Goal: Information Seeking & Learning: Learn about a topic

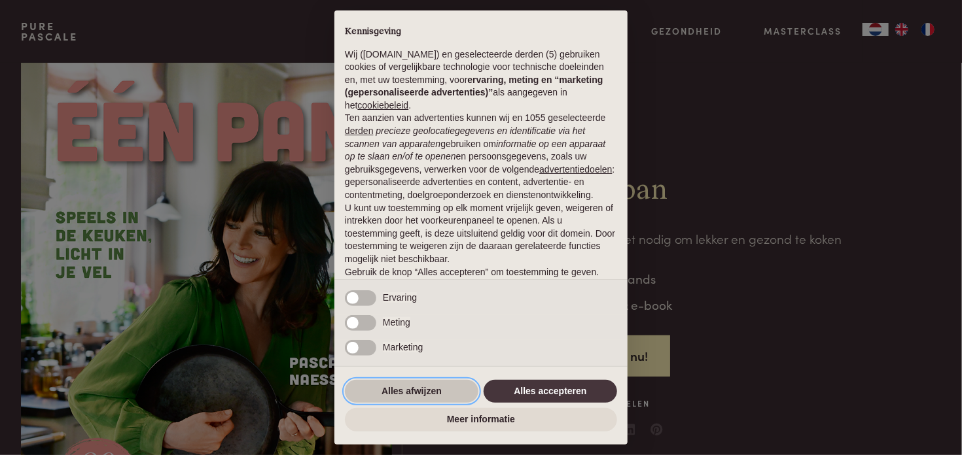
click at [425, 388] on button "Alles afwijzen" at bounding box center [411, 392] width 133 height 24
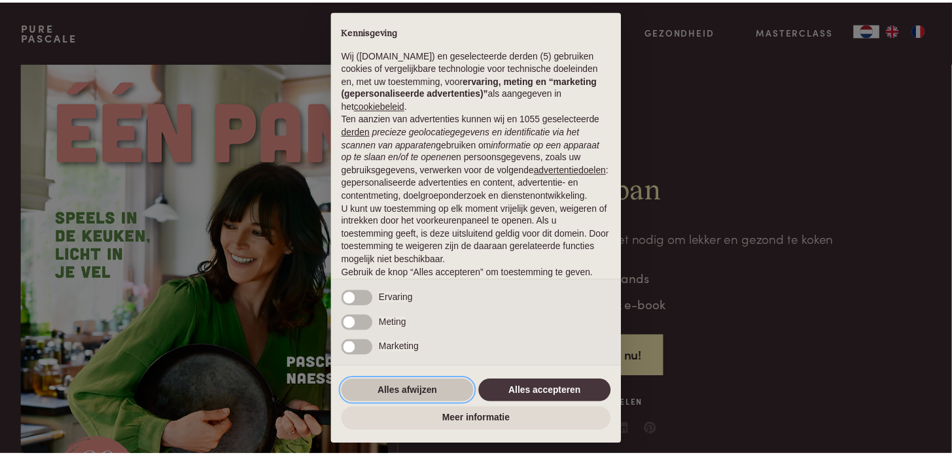
scroll to position [71, 0]
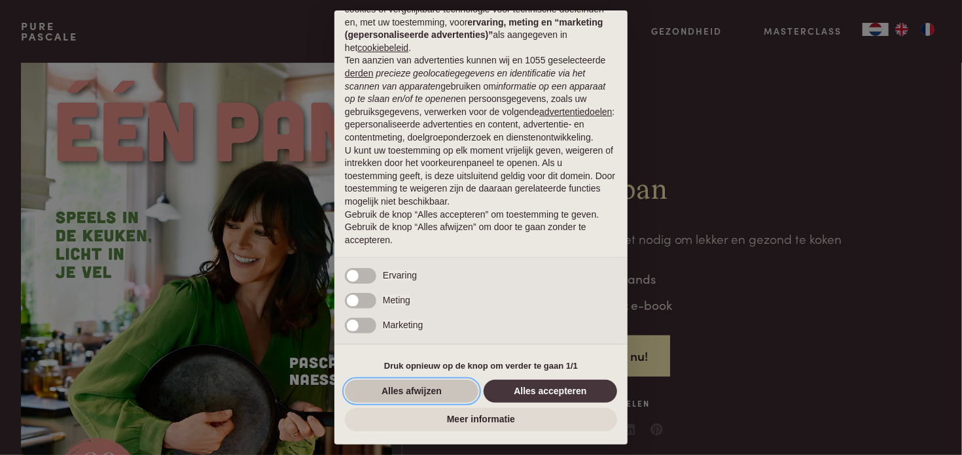
click at [424, 385] on button "Alles afwijzen" at bounding box center [411, 392] width 133 height 24
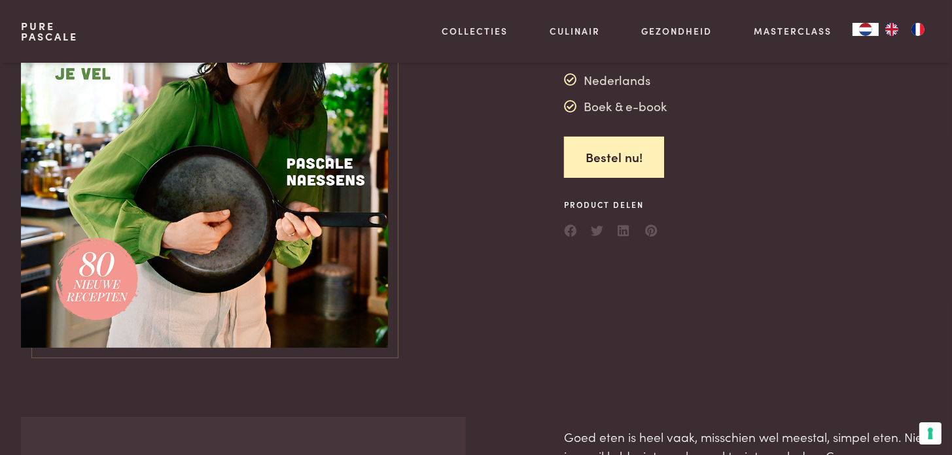
scroll to position [131, 0]
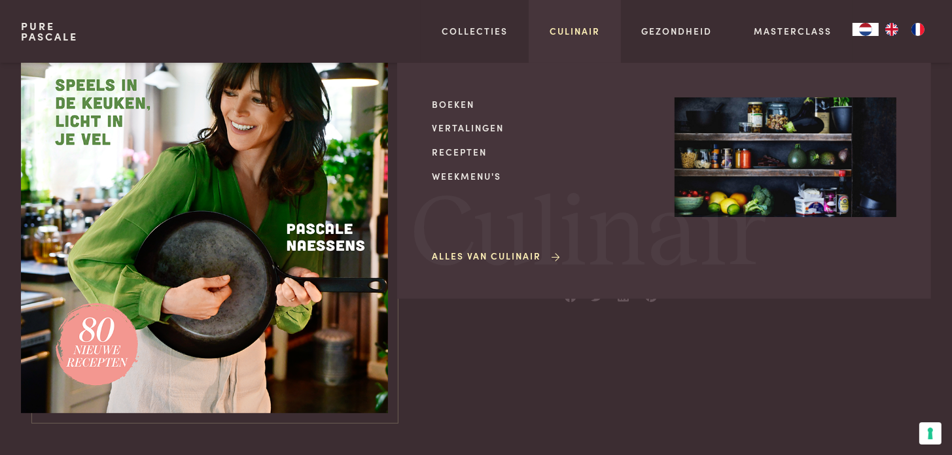
click at [563, 36] on link "Culinair" at bounding box center [575, 31] width 50 height 14
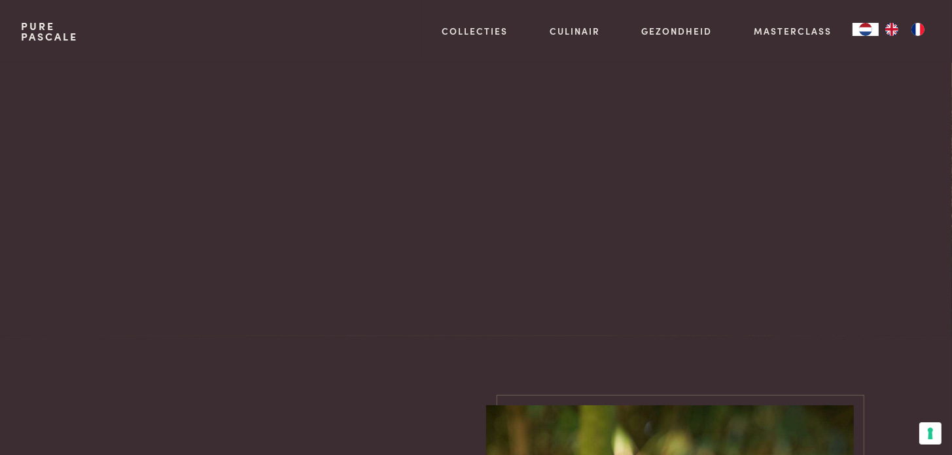
click at [468, 153] on div "Culinair" at bounding box center [476, 199] width 910 height 273
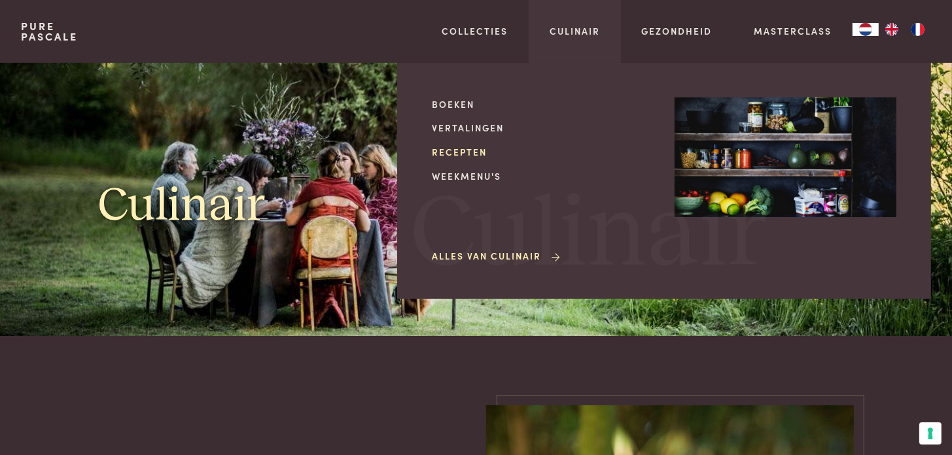
click at [467, 152] on link "Recepten" at bounding box center [543, 152] width 222 height 14
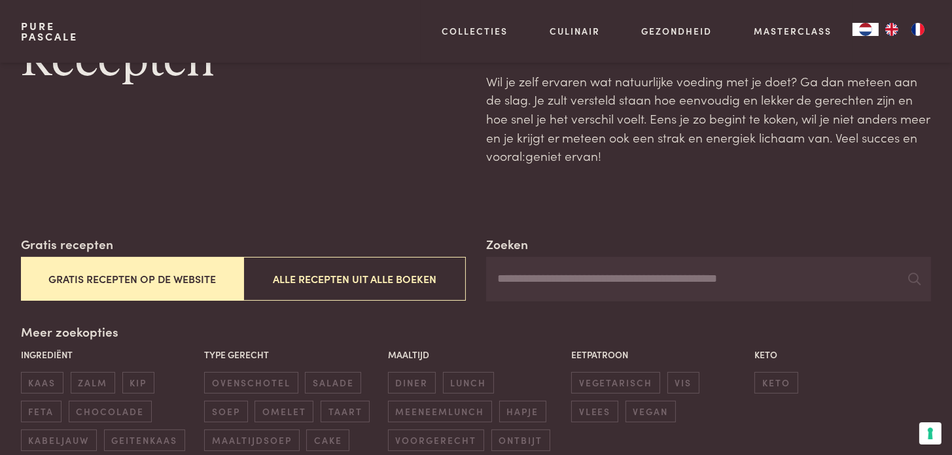
scroll to position [131, 0]
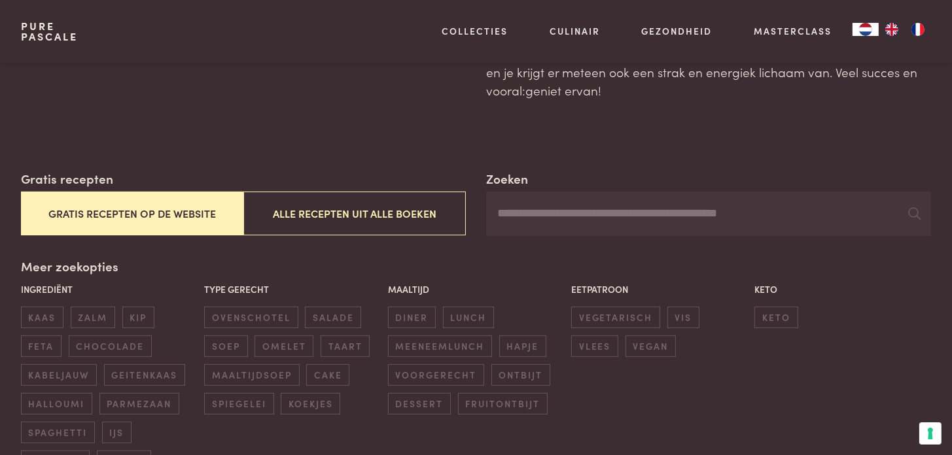
click at [173, 214] on button "Gratis recepten op de website" at bounding box center [132, 214] width 222 height 44
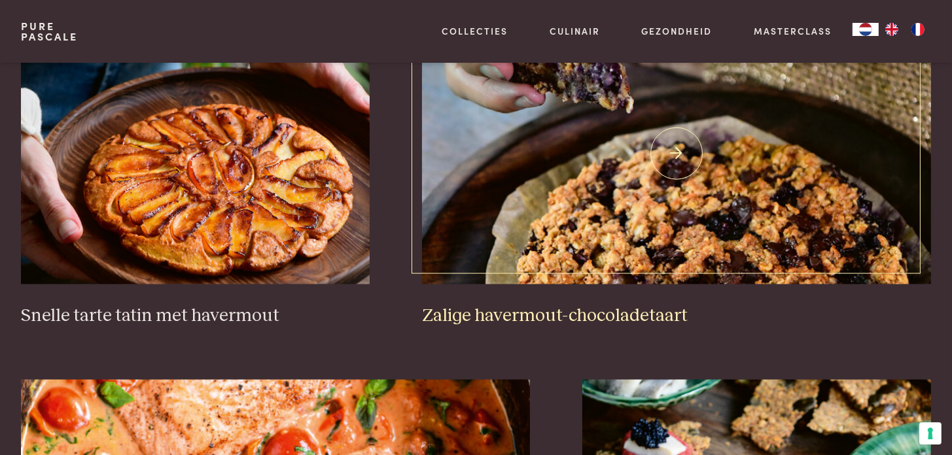
scroll to position [2001, 0]
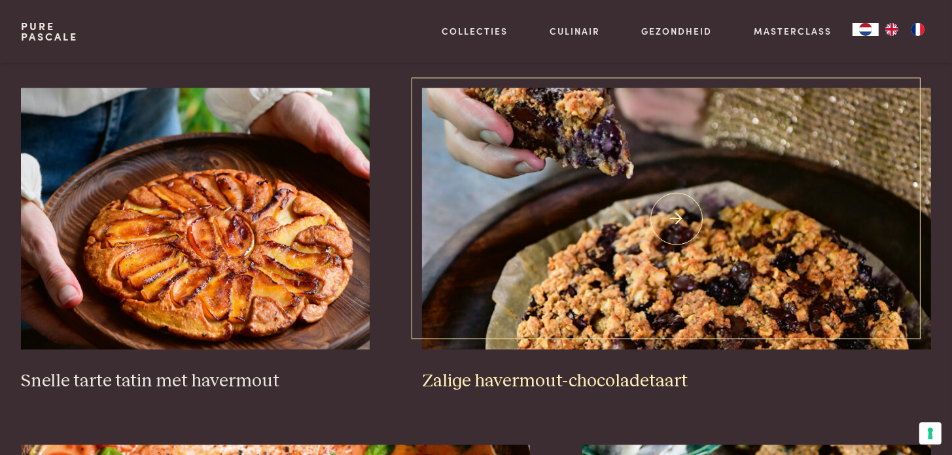
click at [595, 287] on img at bounding box center [676, 219] width 509 height 262
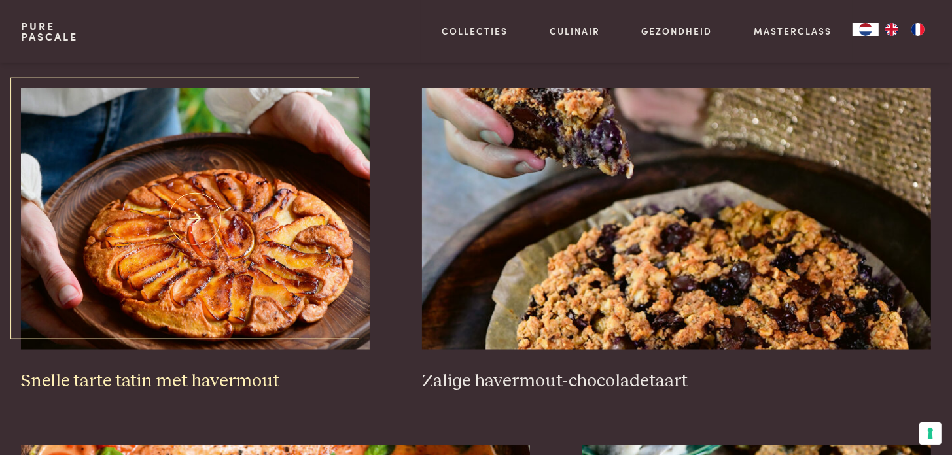
click at [208, 182] on img at bounding box center [195, 219] width 349 height 262
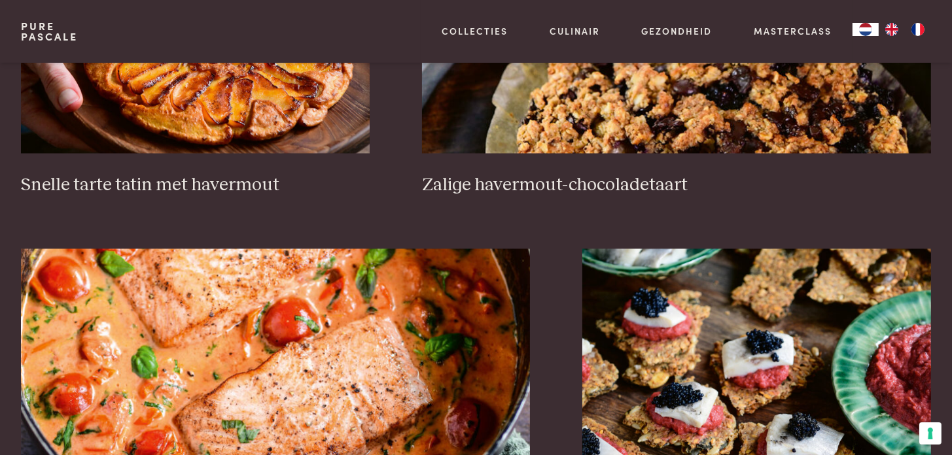
scroll to position [2394, 0]
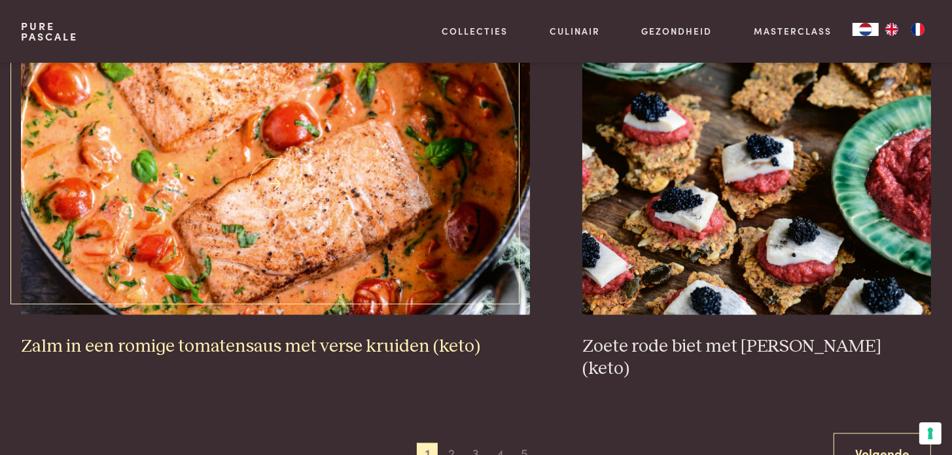
click at [364, 172] on img at bounding box center [275, 184] width 509 height 262
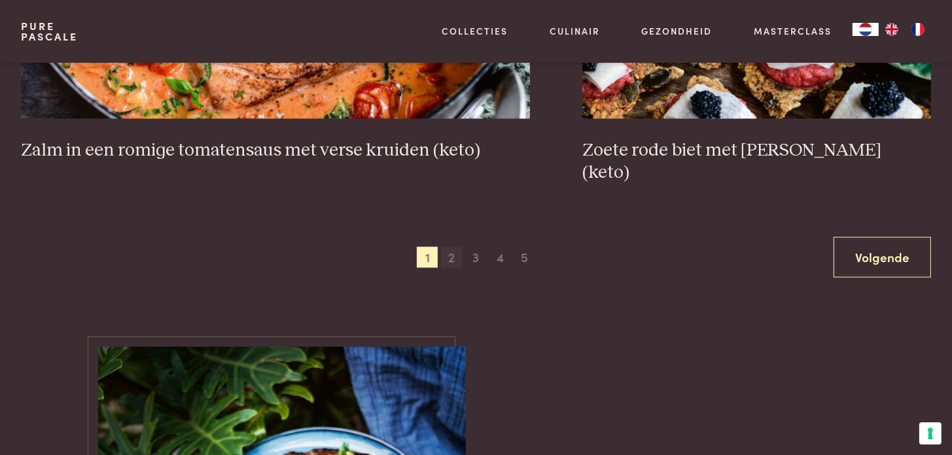
click at [453, 247] on span "2" at bounding box center [451, 257] width 21 height 21
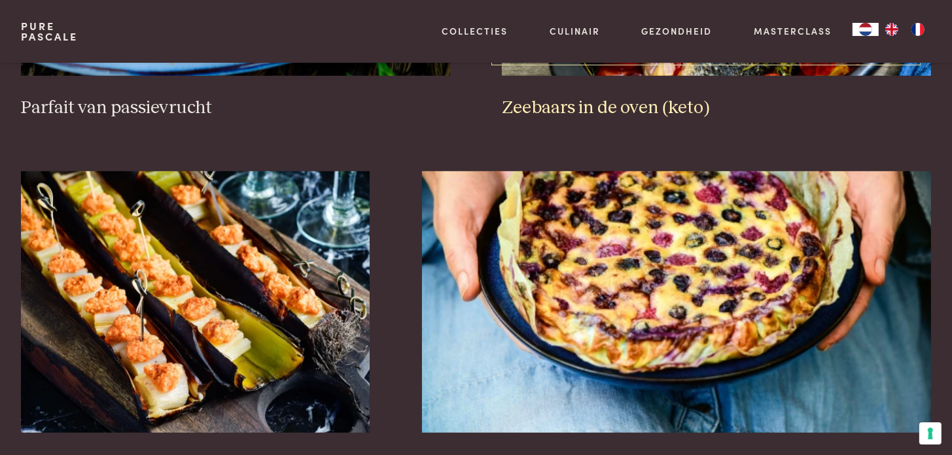
scroll to position [954, 0]
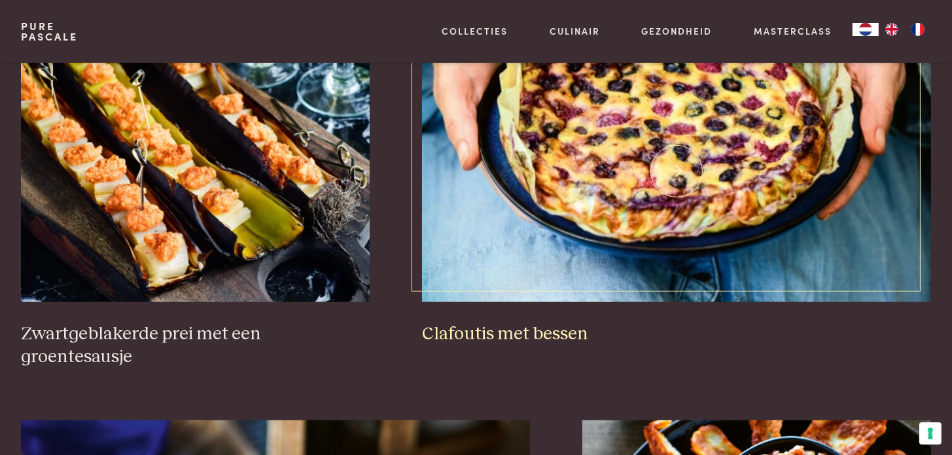
click at [508, 166] on img at bounding box center [676, 172] width 509 height 262
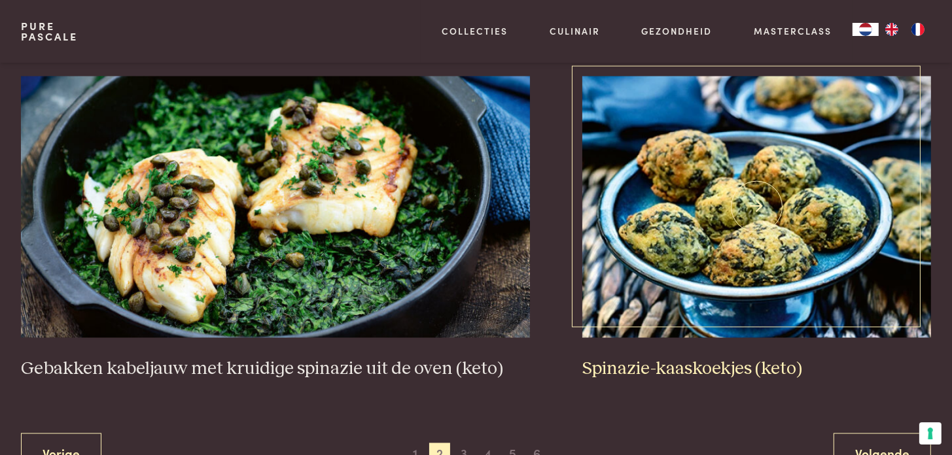
scroll to position [2590, 0]
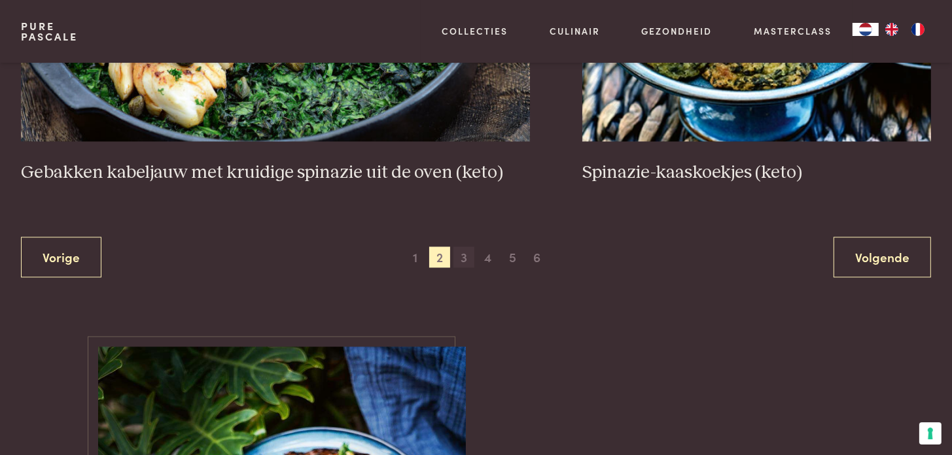
click at [468, 247] on span "3" at bounding box center [463, 257] width 21 height 21
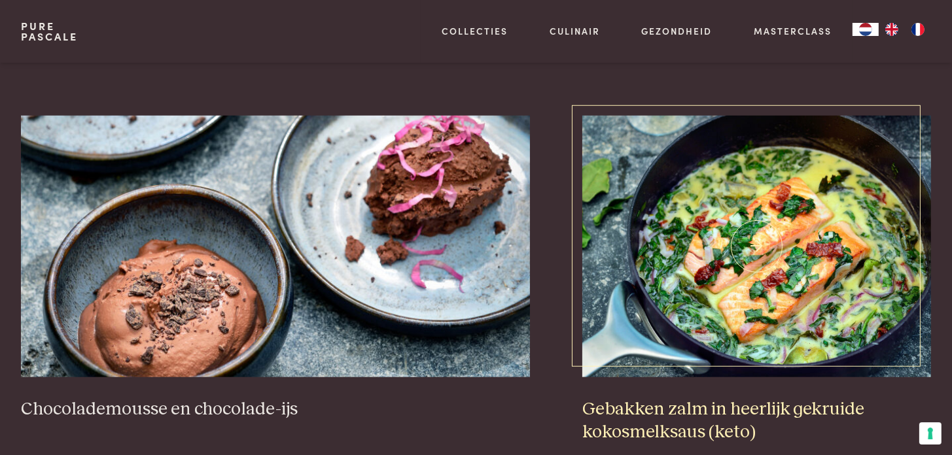
scroll to position [1412, 0]
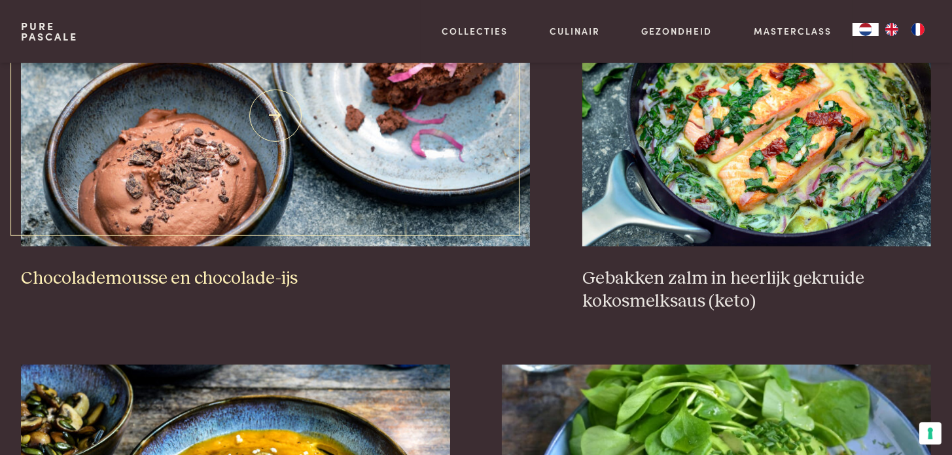
click at [247, 184] on img at bounding box center [275, 116] width 509 height 262
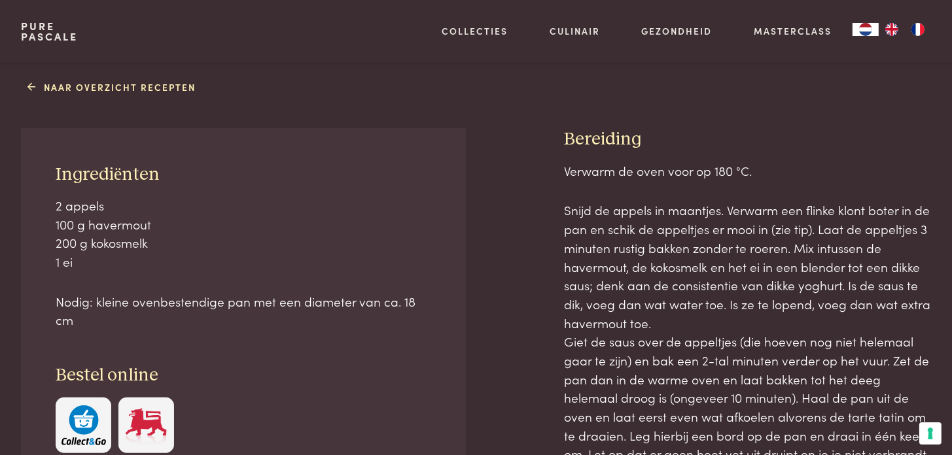
scroll to position [458, 0]
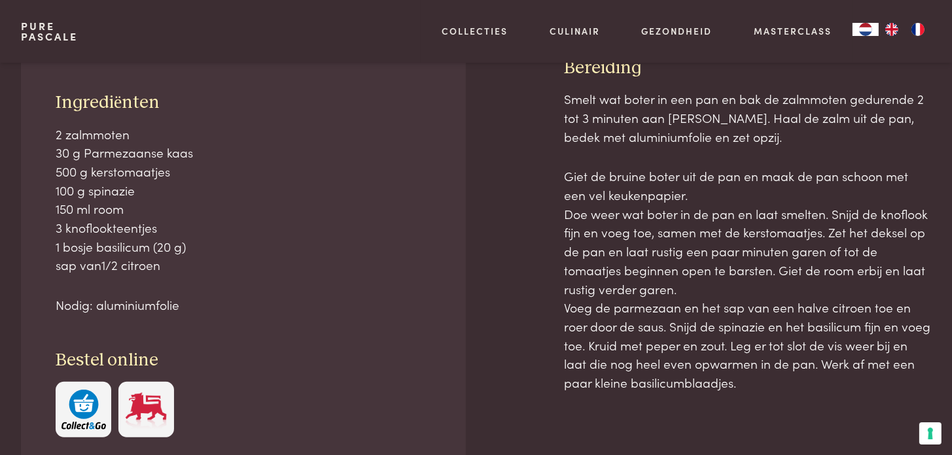
scroll to position [785, 0]
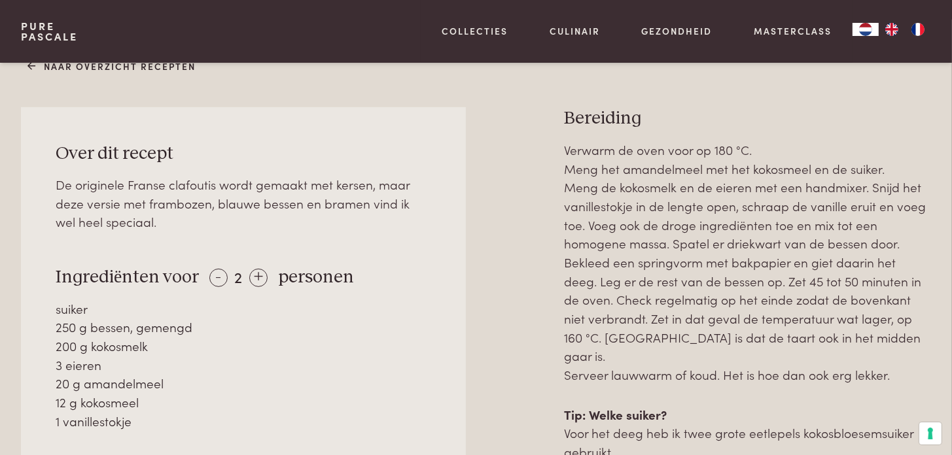
scroll to position [589, 0]
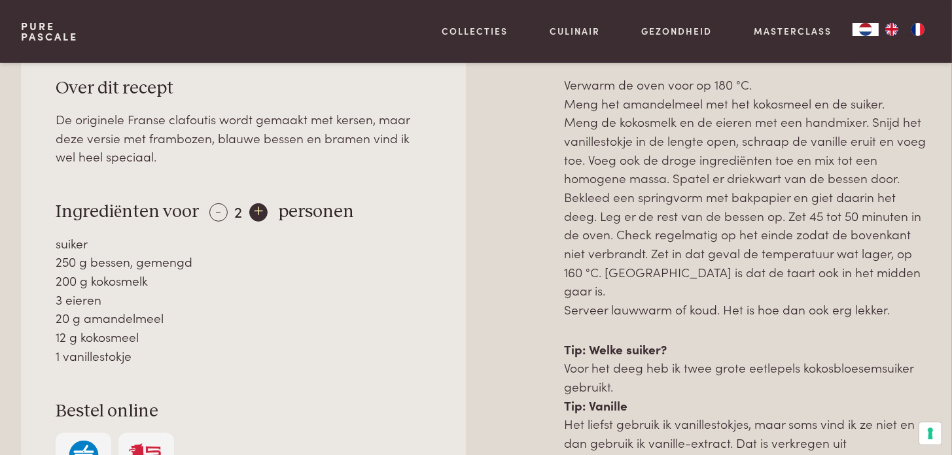
click at [254, 210] on div "+" at bounding box center [258, 212] width 18 height 18
click at [213, 209] on div "-" at bounding box center [218, 212] width 18 height 18
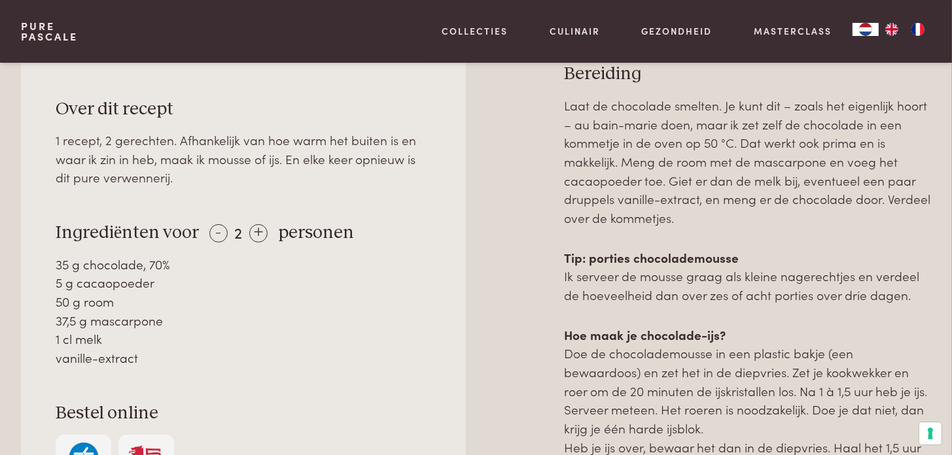
scroll to position [654, 0]
